Goal: Find specific page/section: Find specific page/section

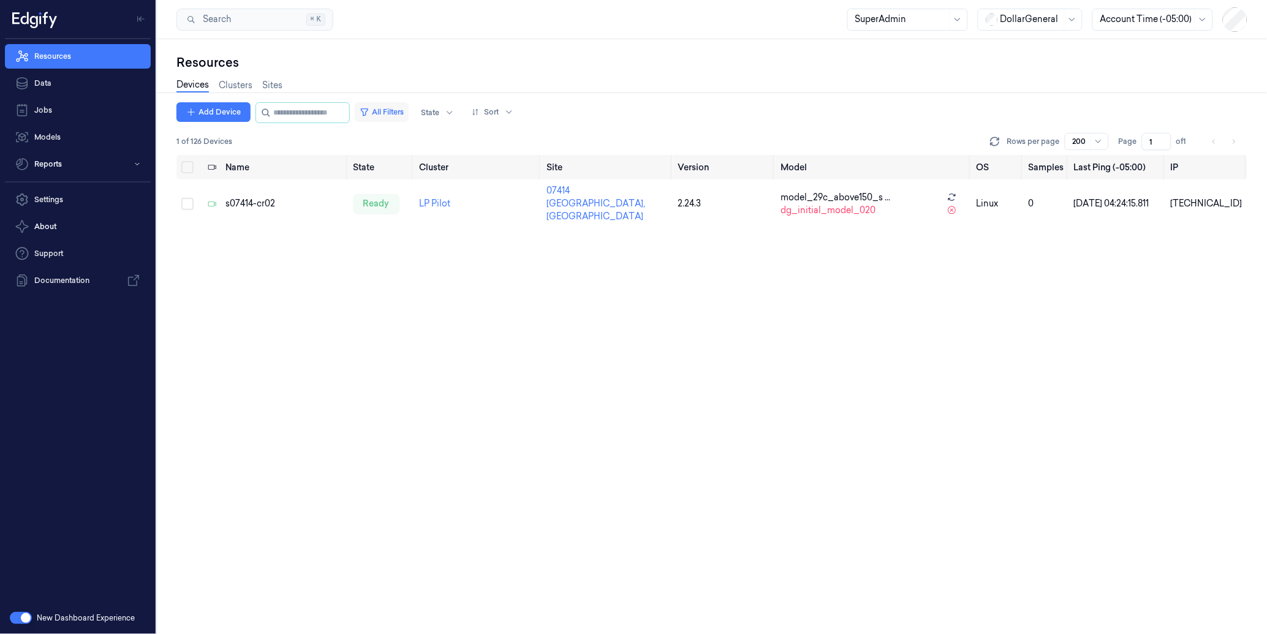
click at [407, 113] on button "All Filters" at bounding box center [382, 112] width 54 height 20
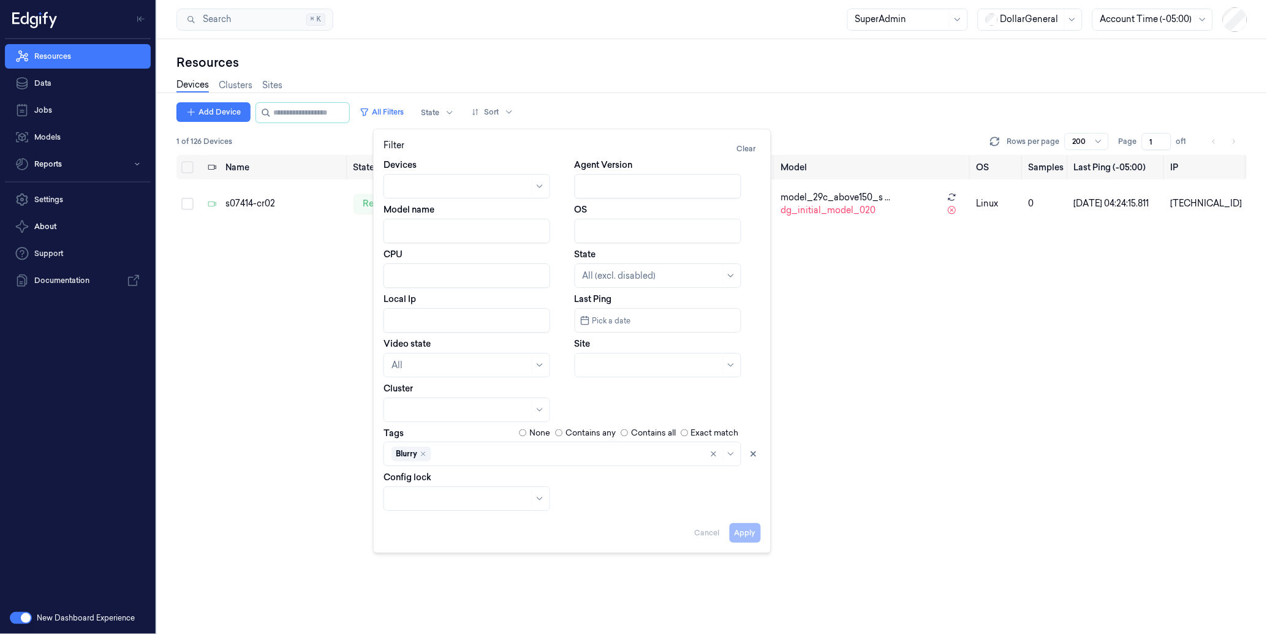
click at [904, 417] on div "Add Device All Filters State Sort 1 of 126 Devices Rows per page 200 Page 1 of …" at bounding box center [711, 368] width 1071 height 532
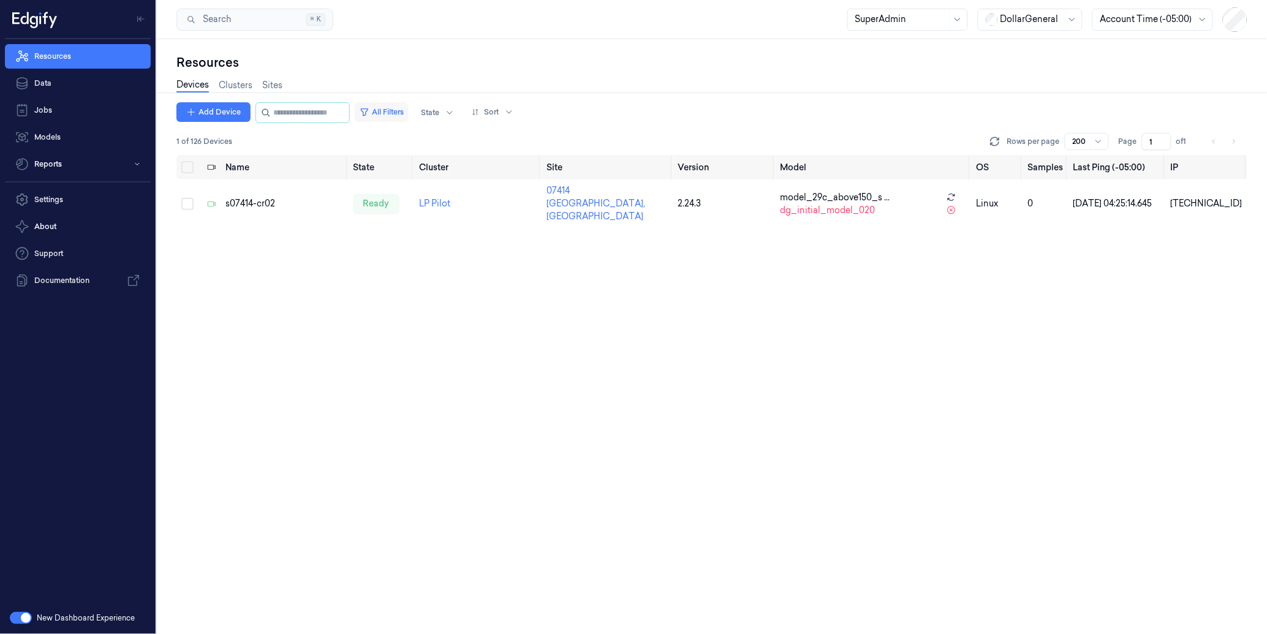
click at [405, 108] on button "All Filters" at bounding box center [382, 112] width 54 height 20
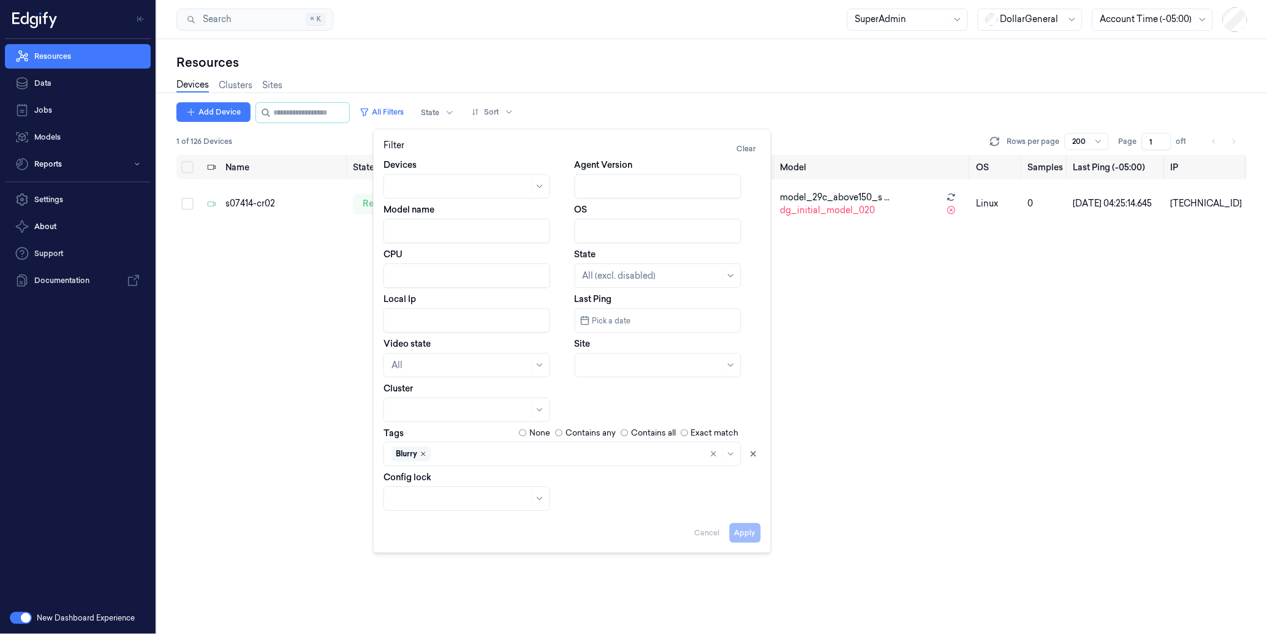
click at [421, 451] on icon "Remove ,Blurry" at bounding box center [423, 453] width 7 height 7
click at [421, 451] on div at bounding box center [555, 454] width 329 height 13
click at [516, 461] on div "Devices Agent Version Model name OS CPU State All (excl. disabled) Local Ip Las…" at bounding box center [571, 335] width 377 height 352
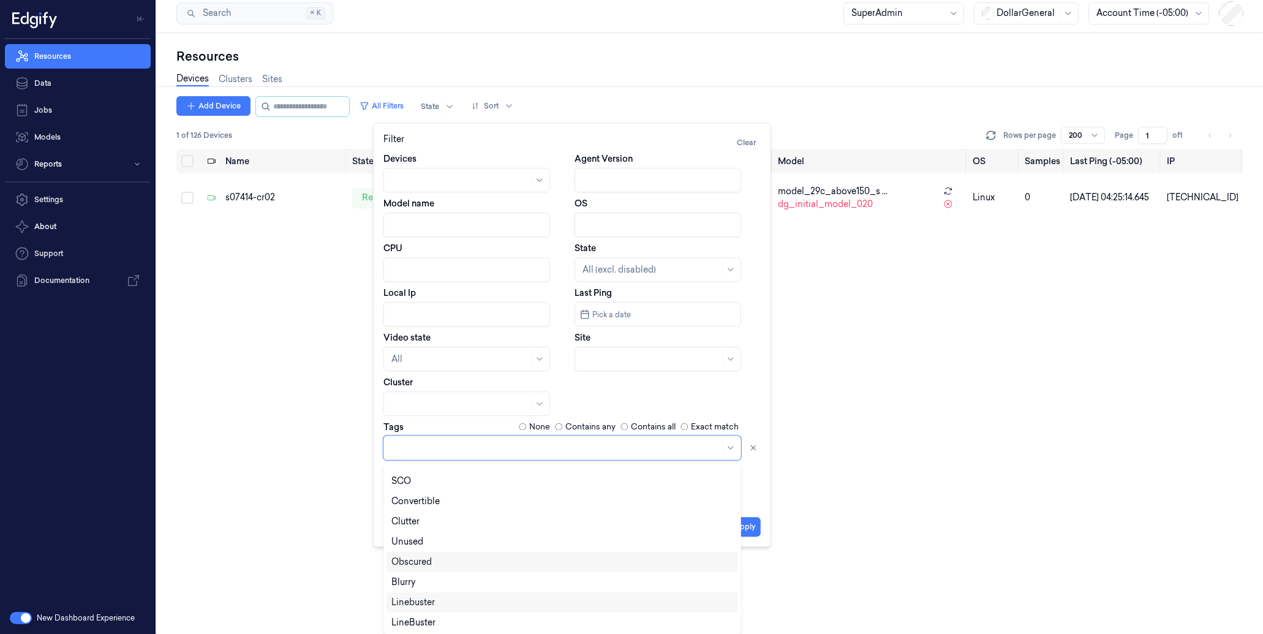
scroll to position [96, 0]
click at [955, 445] on div "Name State Cluster Site Version Model OS Samples Last Ping (-05:00) IP s07414-c…" at bounding box center [709, 389] width 1067 height 480
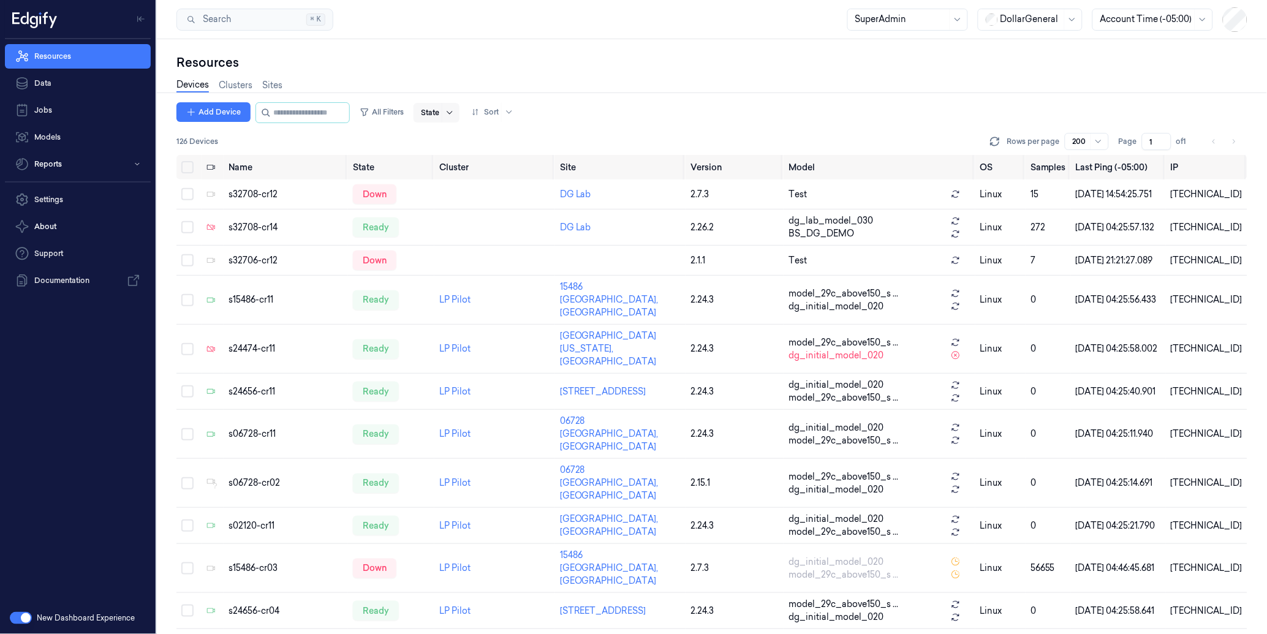
click at [454, 111] on icon at bounding box center [450, 113] width 10 height 10
click at [458, 136] on div "Ready" at bounding box center [454, 137] width 26 height 13
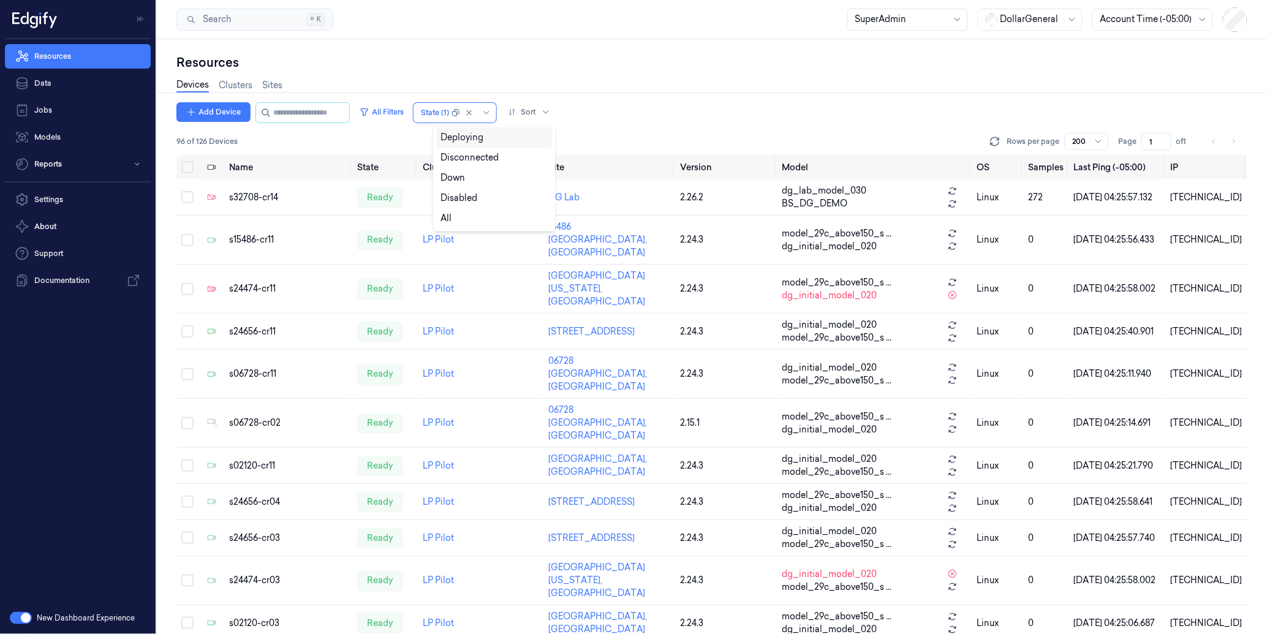
click at [718, 96] on div "Devices Clusters Sites" at bounding box center [711, 86] width 1071 height 31
